Goal: Transaction & Acquisition: Purchase product/service

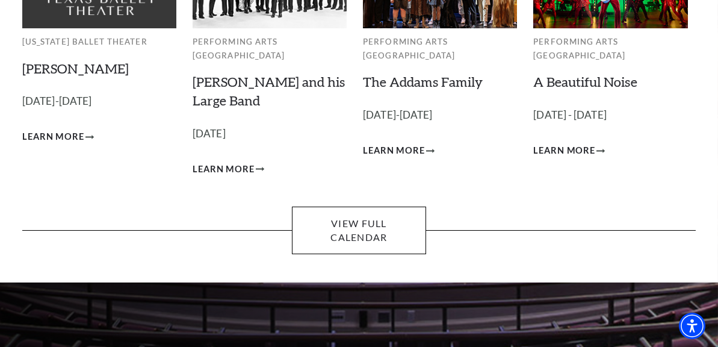
scroll to position [181, 0]
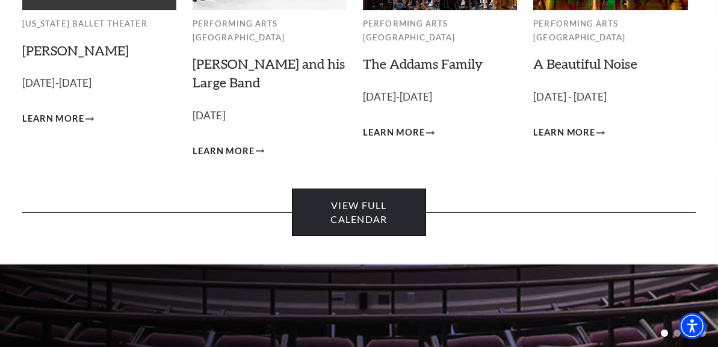
click at [358, 198] on link "View Full Calendar" at bounding box center [359, 212] width 135 height 48
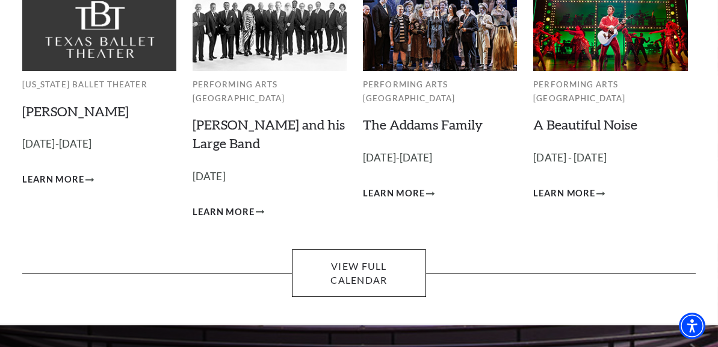
scroll to position [120, 0]
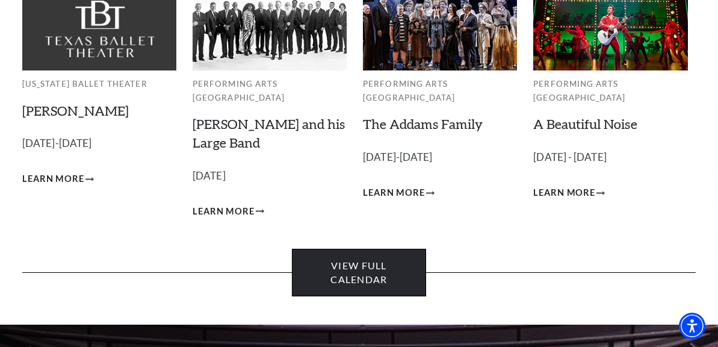
click at [350, 253] on link "View Full Calendar" at bounding box center [359, 273] width 135 height 48
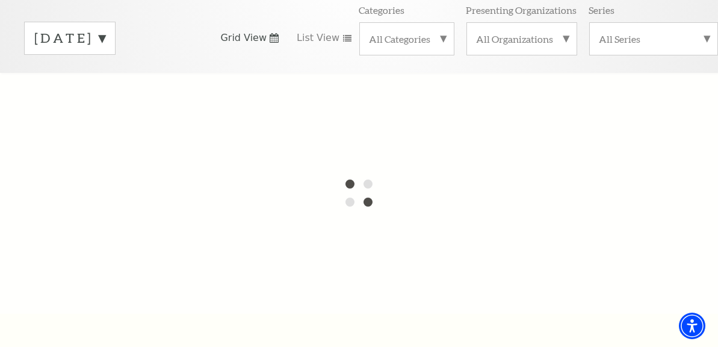
scroll to position [181, 0]
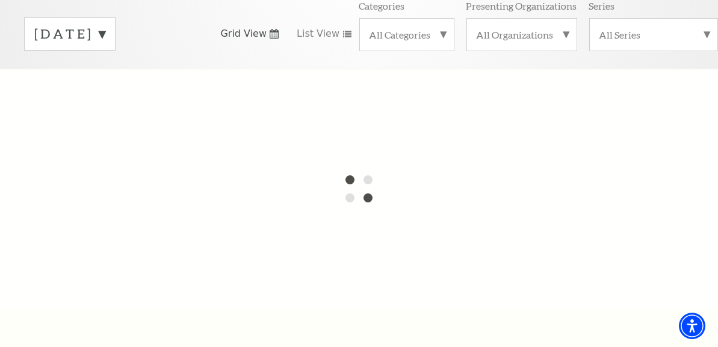
click at [105, 26] on label "October 2025" at bounding box center [69, 34] width 71 height 19
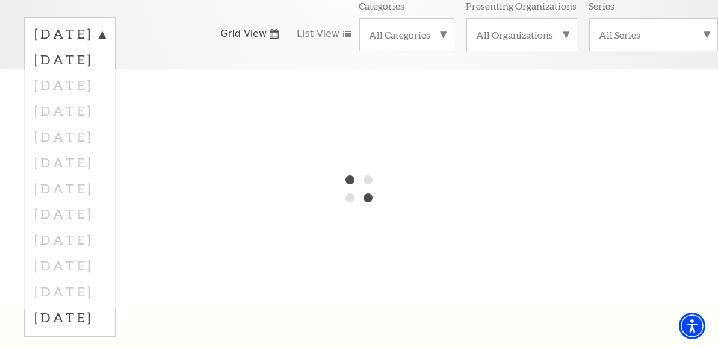
click at [146, 75] on div at bounding box center [359, 189] width 718 height 241
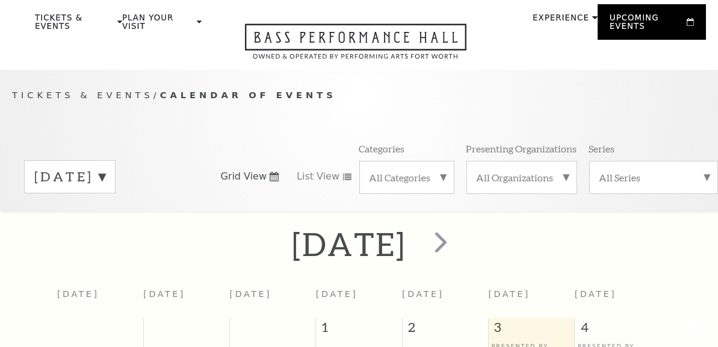
scroll to position [101, 0]
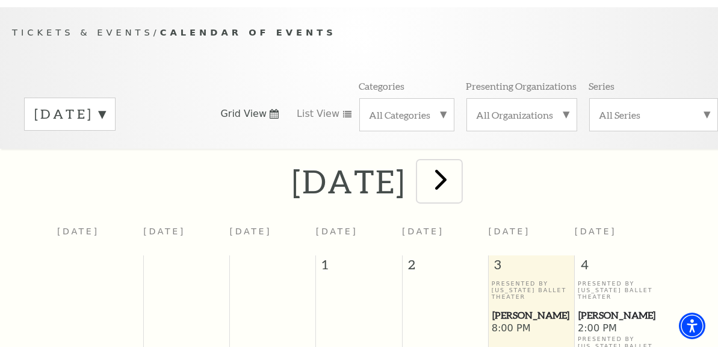
click at [458, 172] on span "next" at bounding box center [441, 179] width 34 height 34
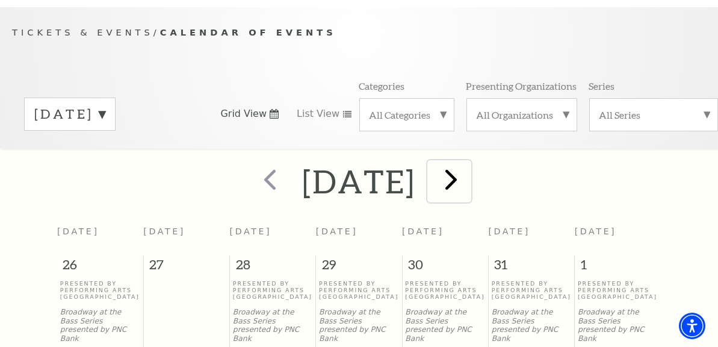
click at [468, 170] on span "next" at bounding box center [451, 179] width 34 height 34
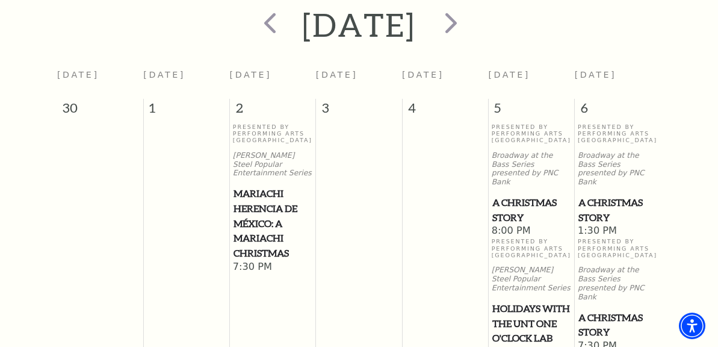
scroll to position [281, 0]
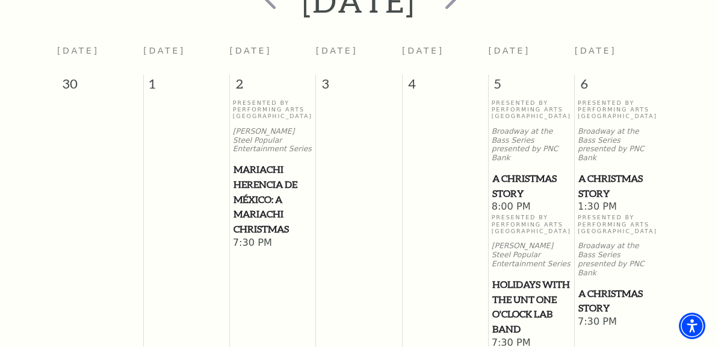
click at [618, 171] on span "A Christmas Story" at bounding box center [618, 186] width 79 height 30
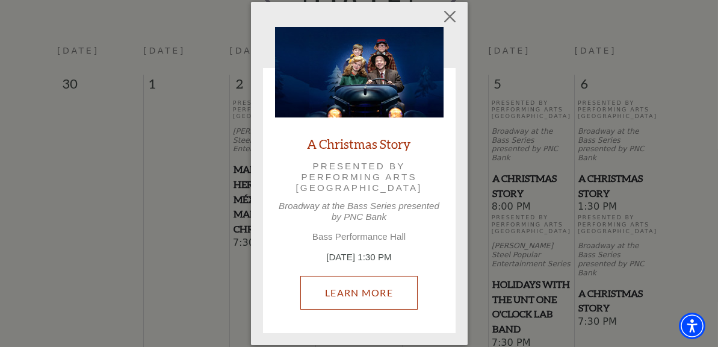
click at [359, 290] on link "Learn More" at bounding box center [358, 293] width 117 height 34
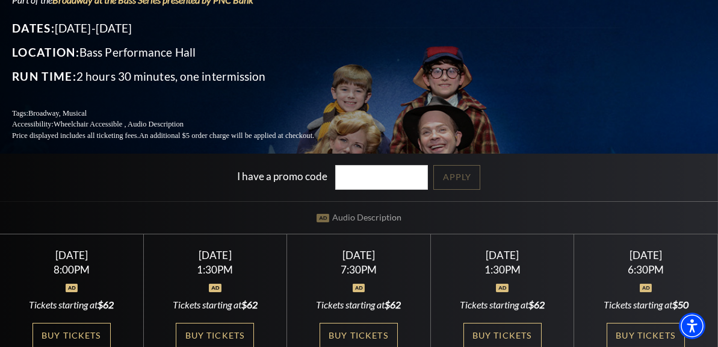
scroll to position [181, 0]
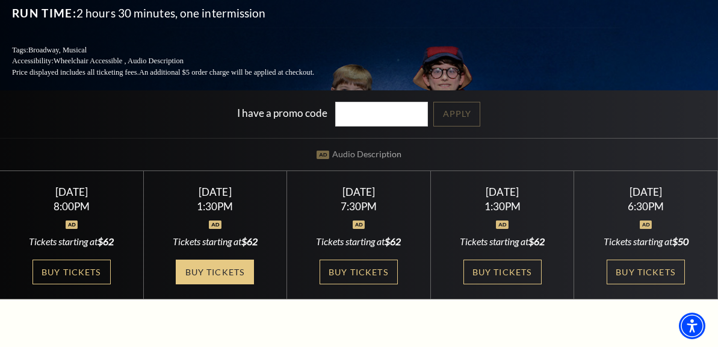
click at [176, 275] on link "Buy Tickets" at bounding box center [215, 272] width 78 height 25
